Goal: Navigation & Orientation: Find specific page/section

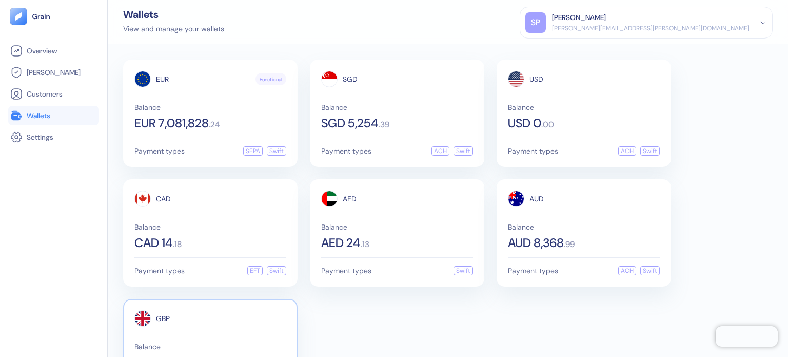
scroll to position [62, 0]
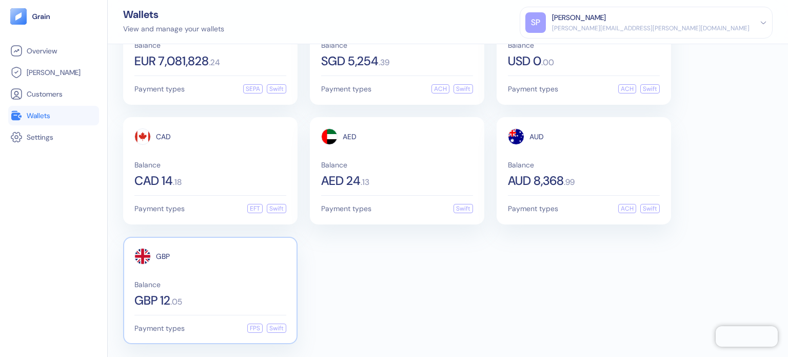
click at [167, 278] on div "GBP Balance GBP 12 . 05" at bounding box center [210, 277] width 152 height 59
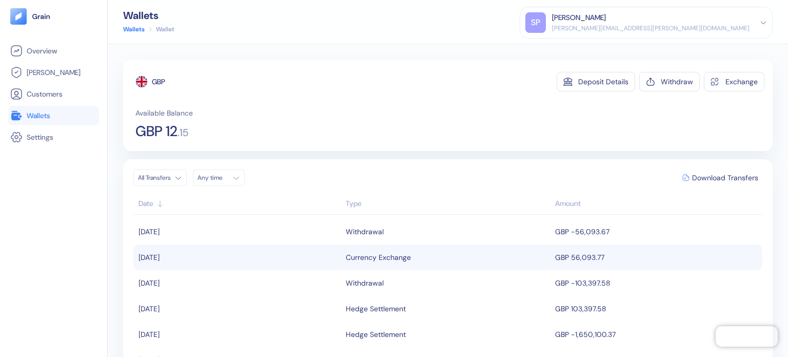
click at [399, 262] on div "Currency Exchange" at bounding box center [378, 256] width 65 height 17
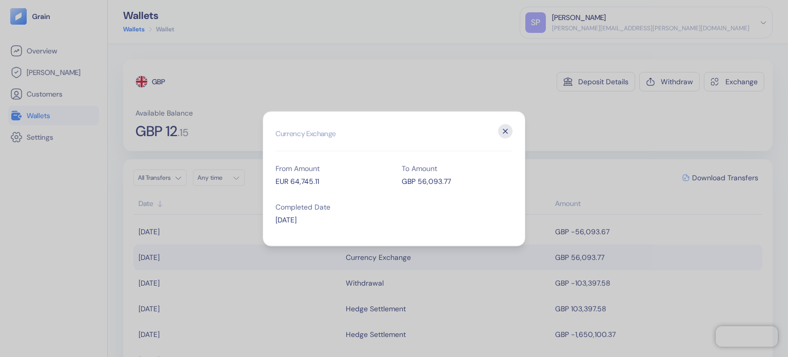
click at [506, 126] on icon "button" at bounding box center [505, 131] width 14 height 14
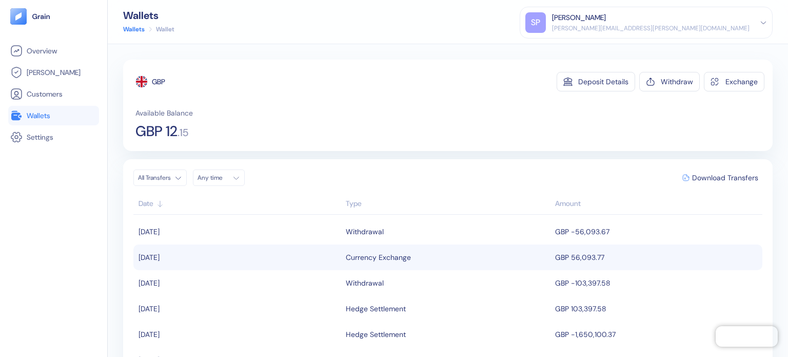
click at [35, 112] on span "Wallets" at bounding box center [39, 115] width 24 height 10
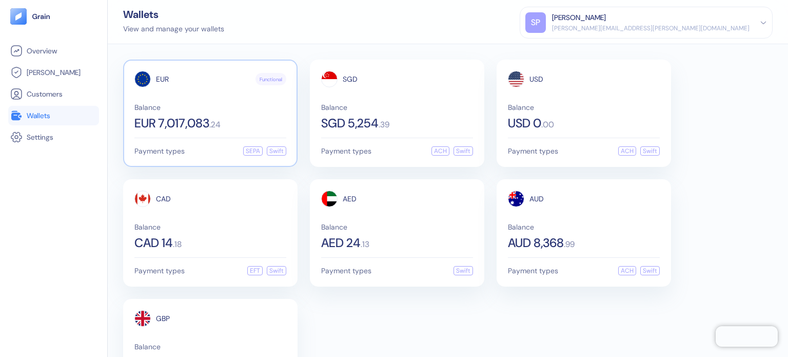
click at [250, 127] on div "EUR 7,017,083 . 24" at bounding box center [210, 123] width 152 height 12
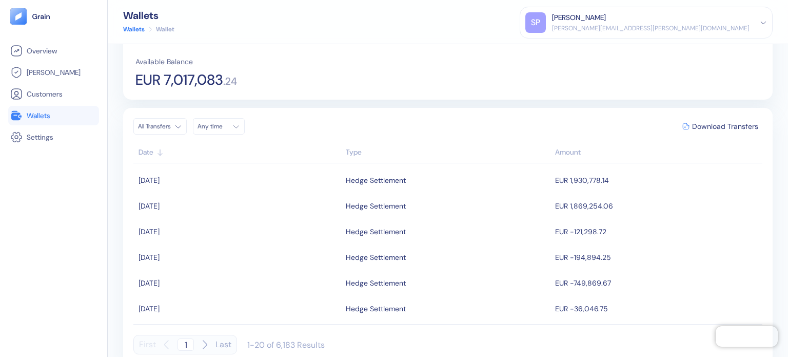
scroll to position [103, 0]
click at [62, 118] on link "Wallets" at bounding box center [53, 115] width 87 height 12
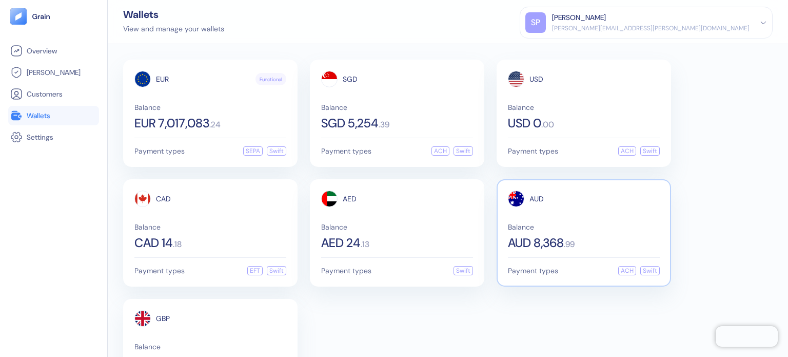
click at [548, 220] on div "AUD Balance AUD 8,368 . 99" at bounding box center [584, 219] width 152 height 59
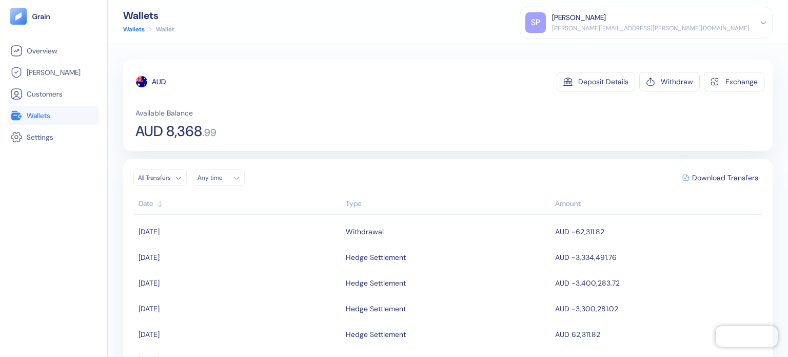
click at [73, 119] on link "Wallets" at bounding box center [53, 115] width 87 height 12
